Goal: Information Seeking & Learning: Understand process/instructions

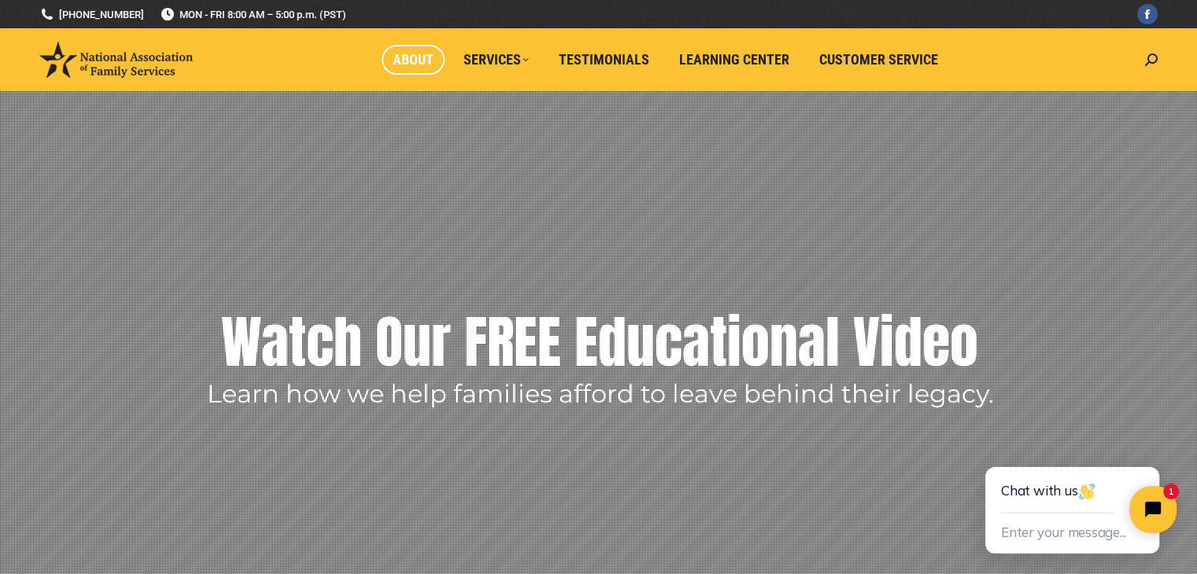
click at [426, 66] on span "About" at bounding box center [413, 59] width 41 height 17
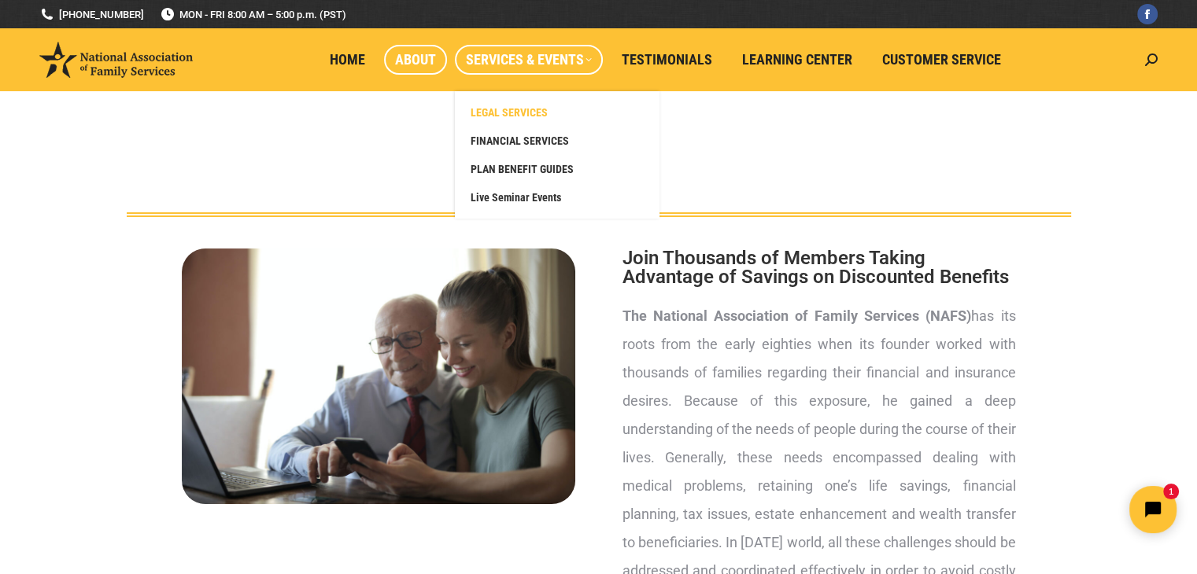
click at [541, 108] on span "LEGAL SERVICES" at bounding box center [508, 112] width 77 height 14
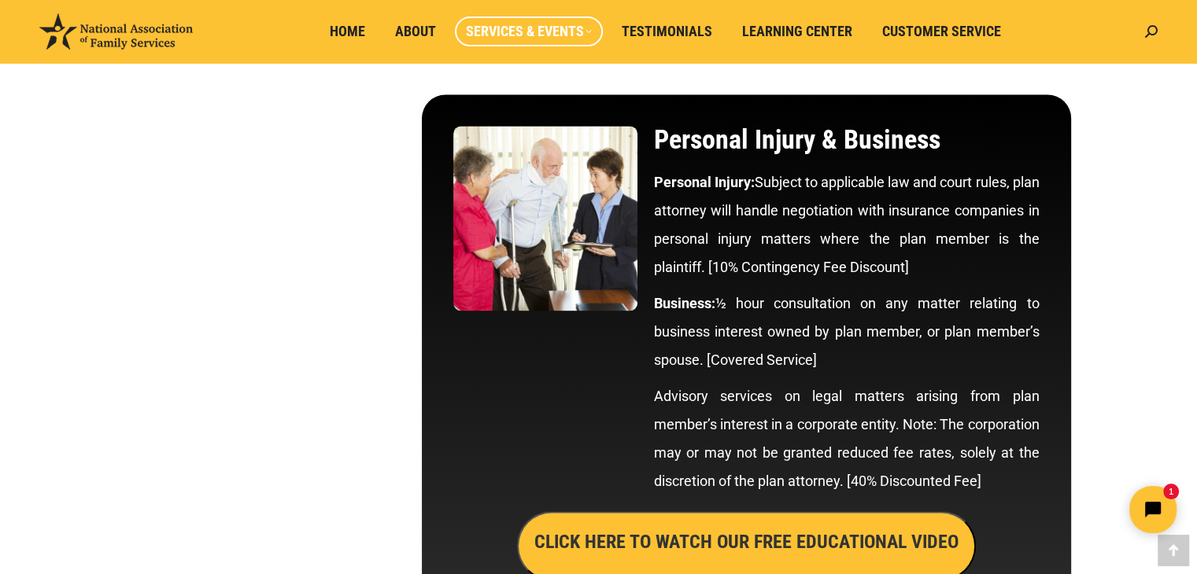
scroll to position [8182, 0]
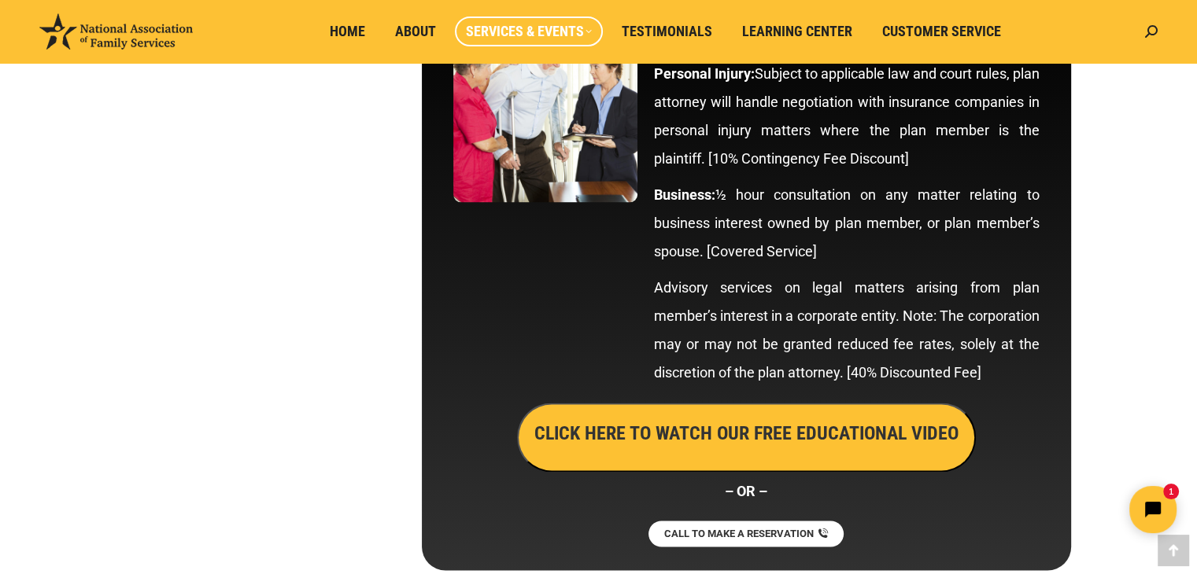
drag, startPoint x: 415, startPoint y: 149, endPoint x: 427, endPoint y: 153, distance: 12.4
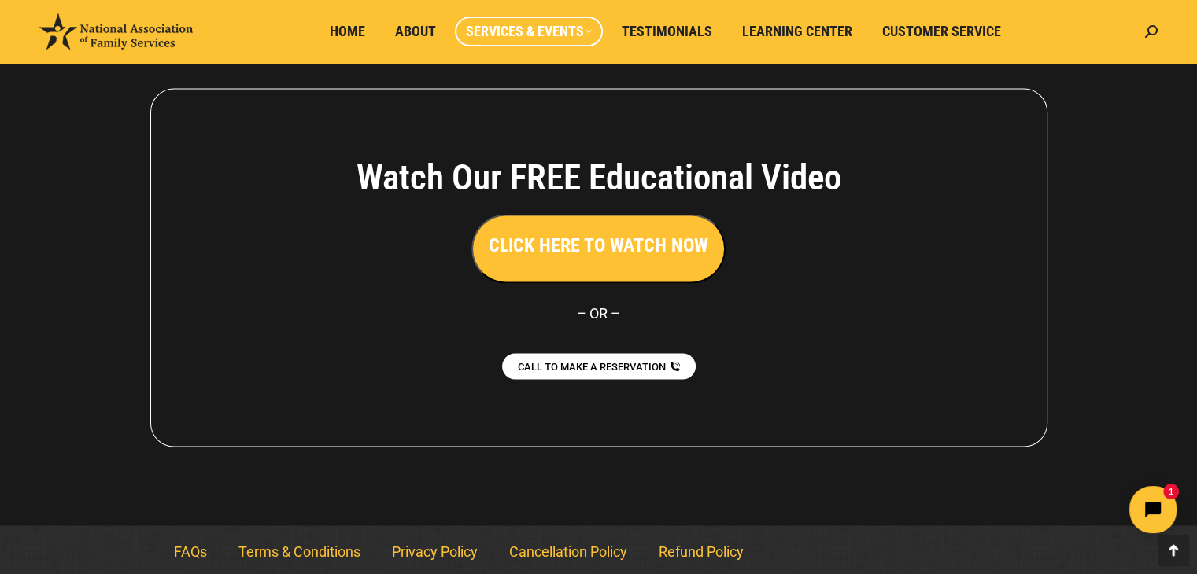
scroll to position [8848, 0]
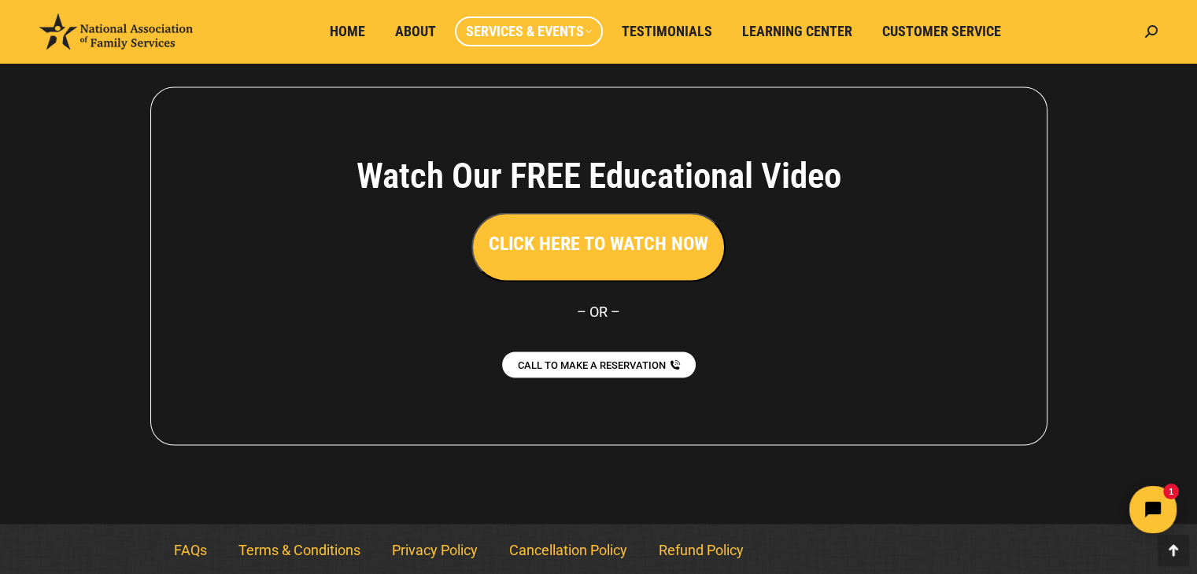
click at [422, 154] on h4 "Watch Our FREE Educational Video" at bounding box center [598, 175] width 659 height 42
click at [419, 154] on h4 "Watch Our FREE Educational Video" at bounding box center [598, 175] width 659 height 42
click at [419, 156] on div "Watch Our FREE Educational Video CLICK HERE TO WATCH NOW – OR – CALL TO MAKE A …" at bounding box center [598, 266] width 897 height 359
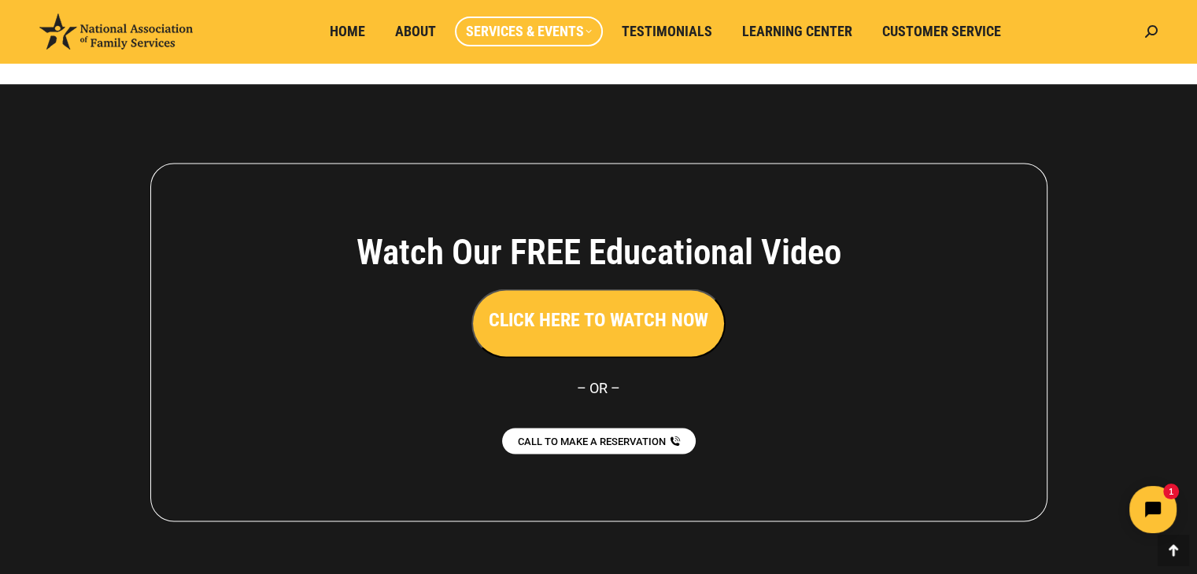
click at [1114, 415] on div at bounding box center [598, 342] width 1197 height 516
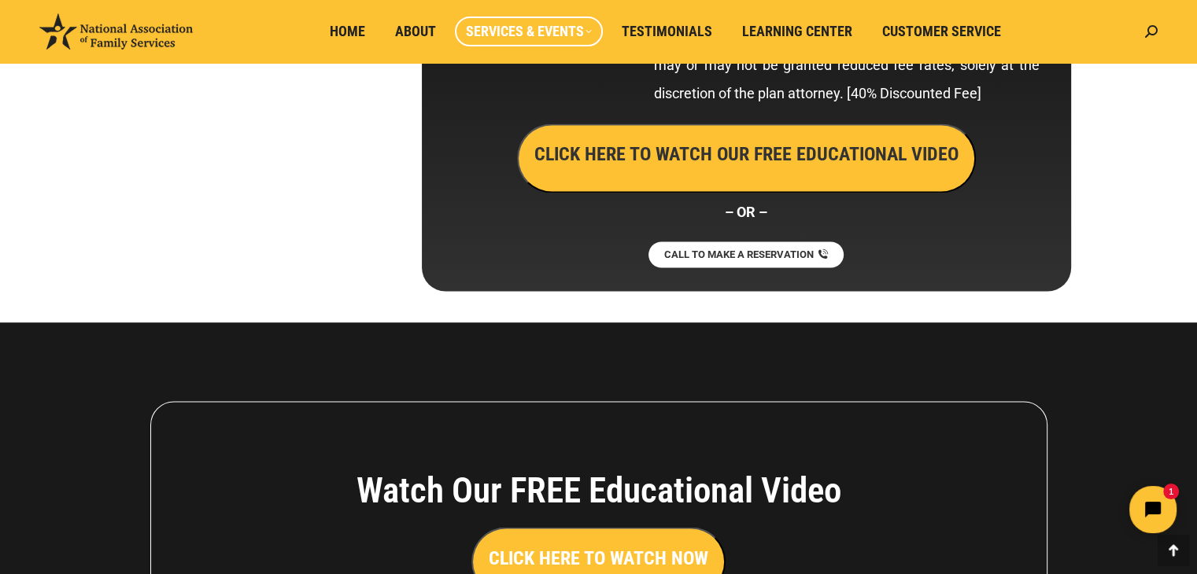
click at [1114, 415] on div at bounding box center [598, 581] width 1197 height 516
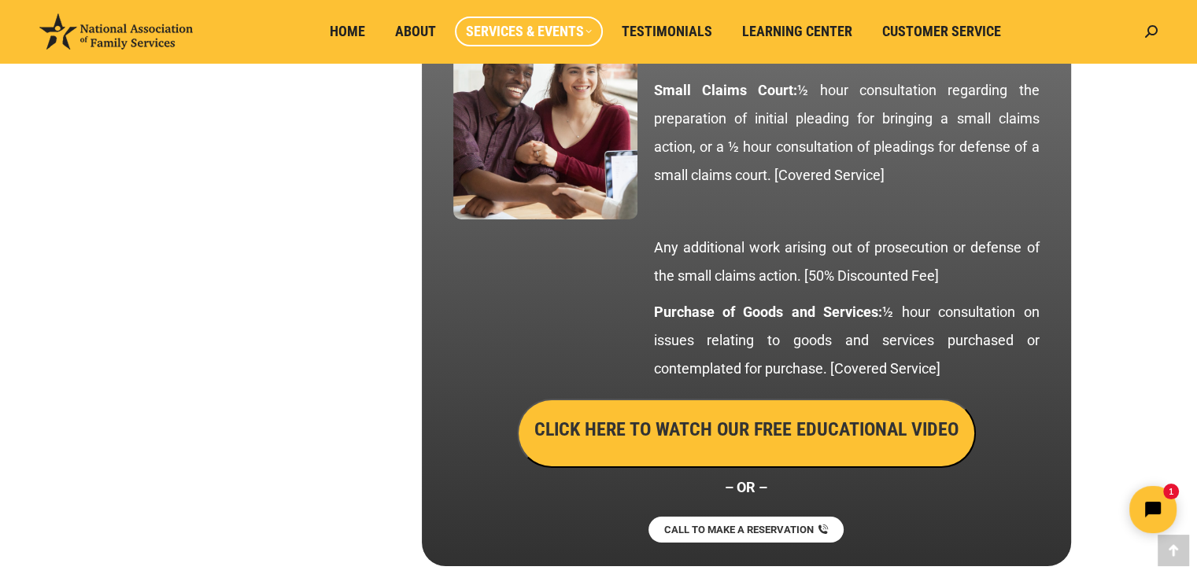
scroll to position [5780, 0]
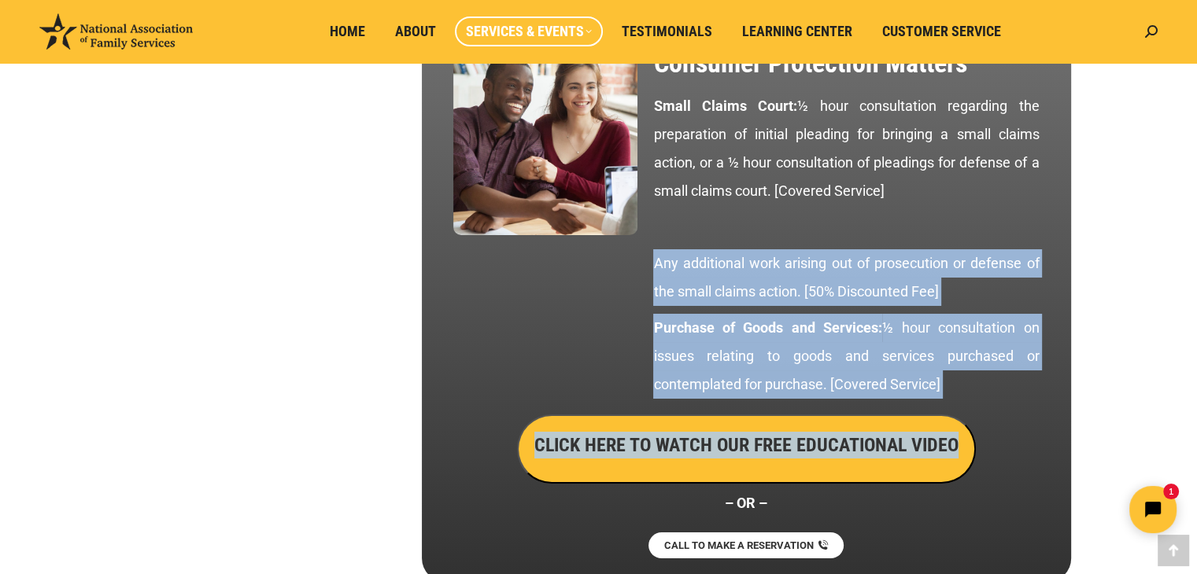
drag, startPoint x: 1072, startPoint y: 422, endPoint x: 987, endPoint y: 241, distance: 200.6
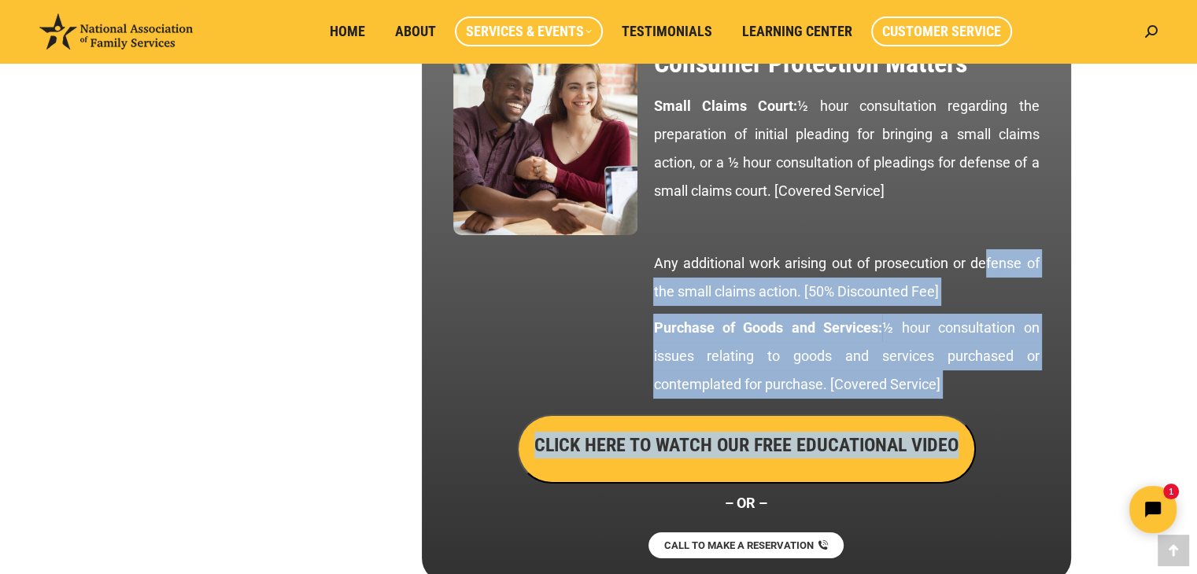
click at [917, 33] on span "Customer Service" at bounding box center [941, 31] width 119 height 17
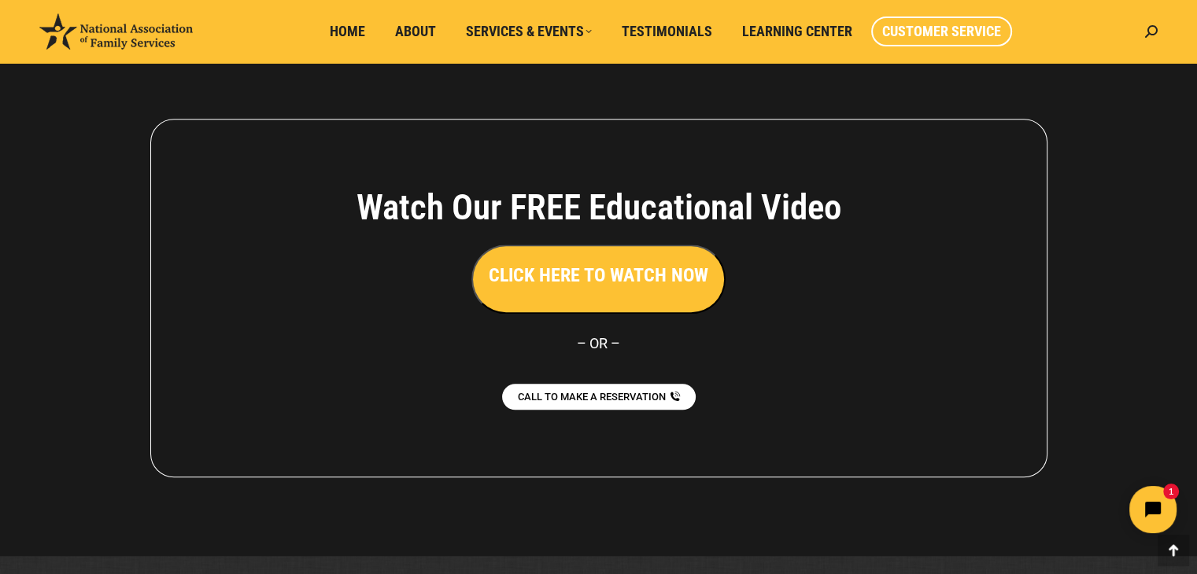
scroll to position [1473, 0]
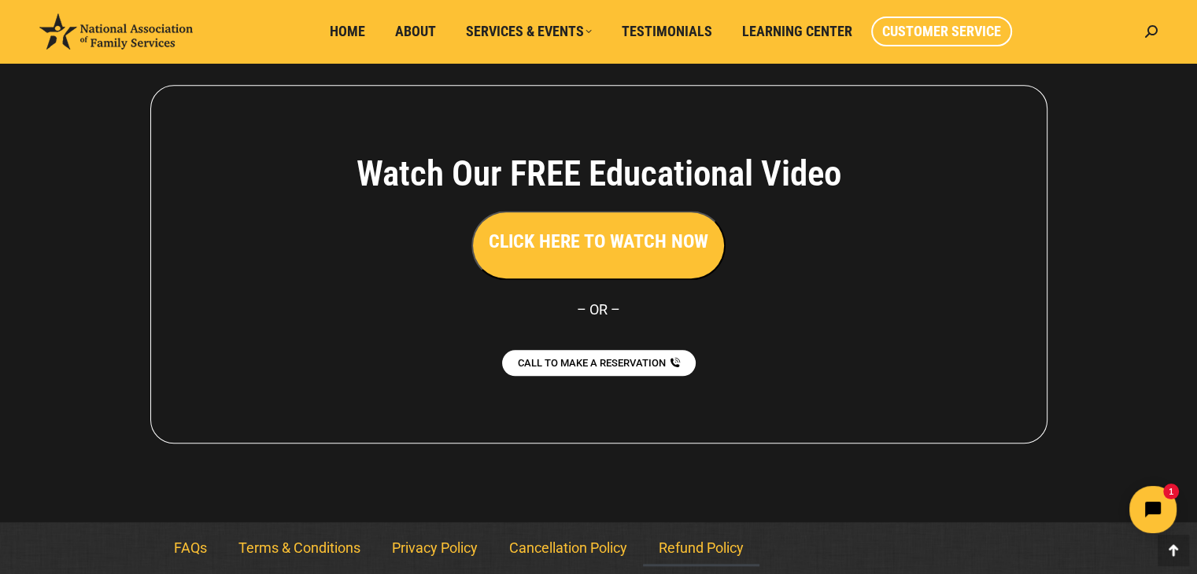
click at [716, 548] on link "Refund Policy" at bounding box center [701, 548] width 116 height 36
